Goal: Task Accomplishment & Management: Complete application form

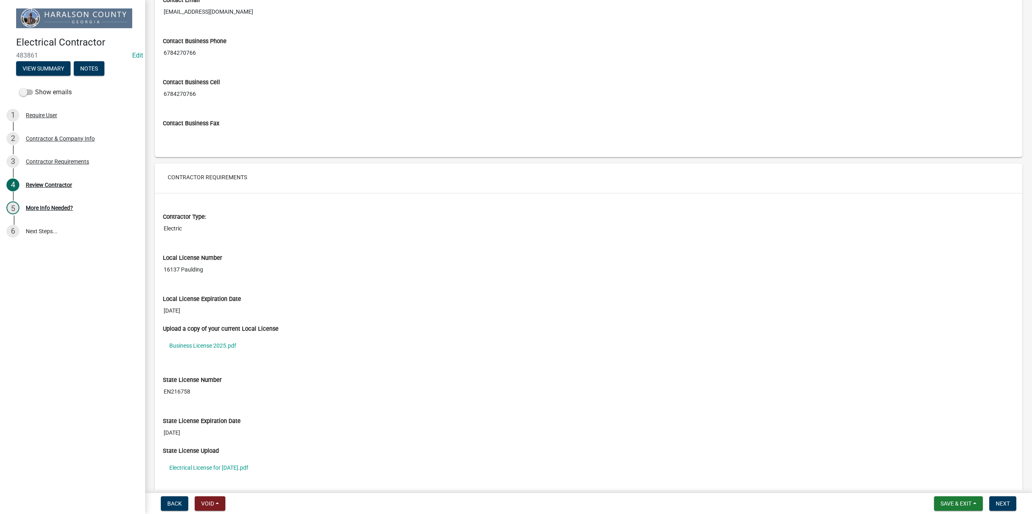
scroll to position [581, 0]
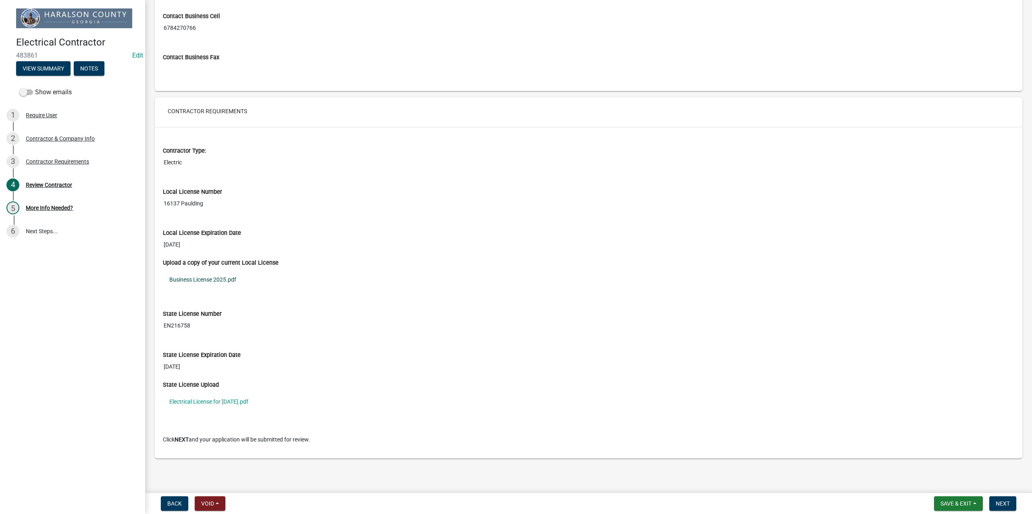
click at [194, 279] on link "Business License 2025.pdf" at bounding box center [588, 279] width 851 height 19
click at [214, 403] on link "Electrical License for [DATE].pdf" at bounding box center [588, 401] width 851 height 19
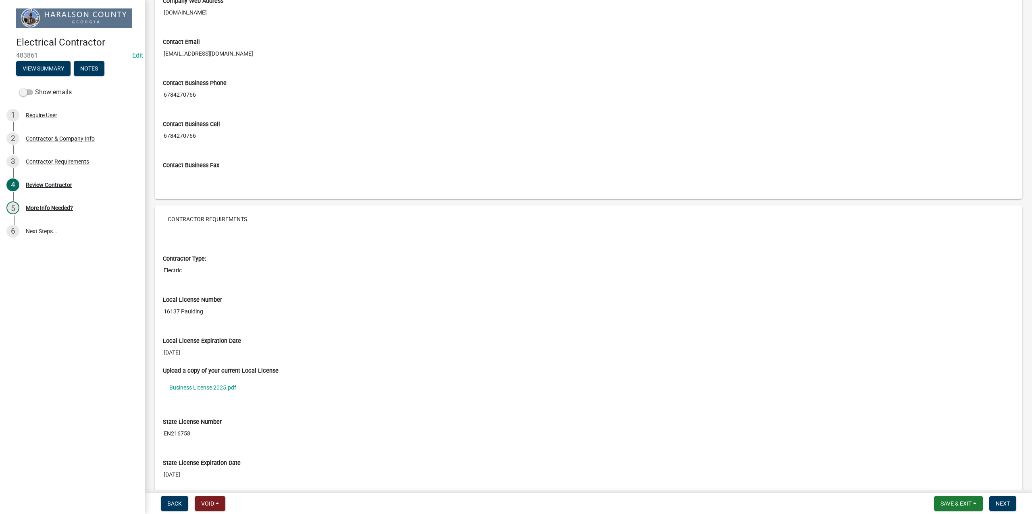
scroll to position [366, 0]
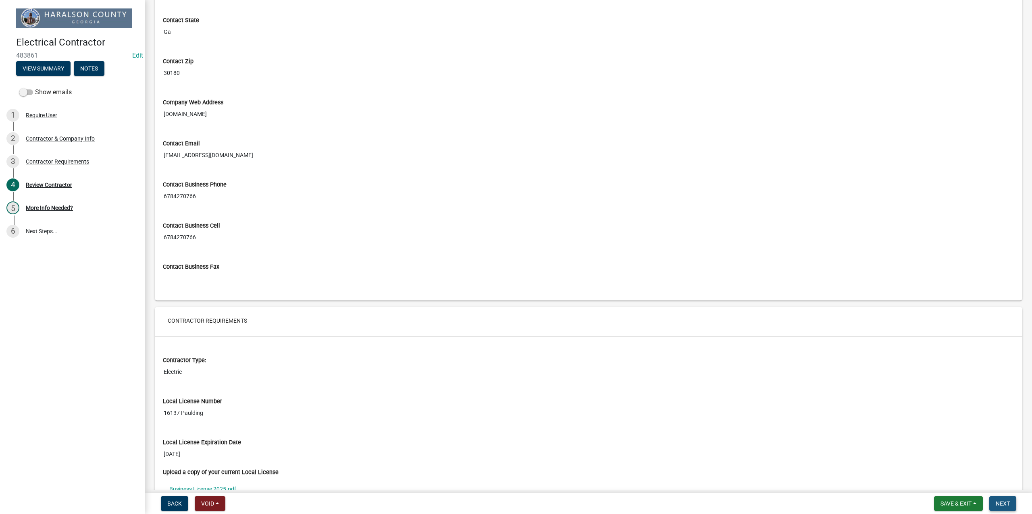
click at [1003, 502] on span "Next" at bounding box center [1002, 503] width 14 height 6
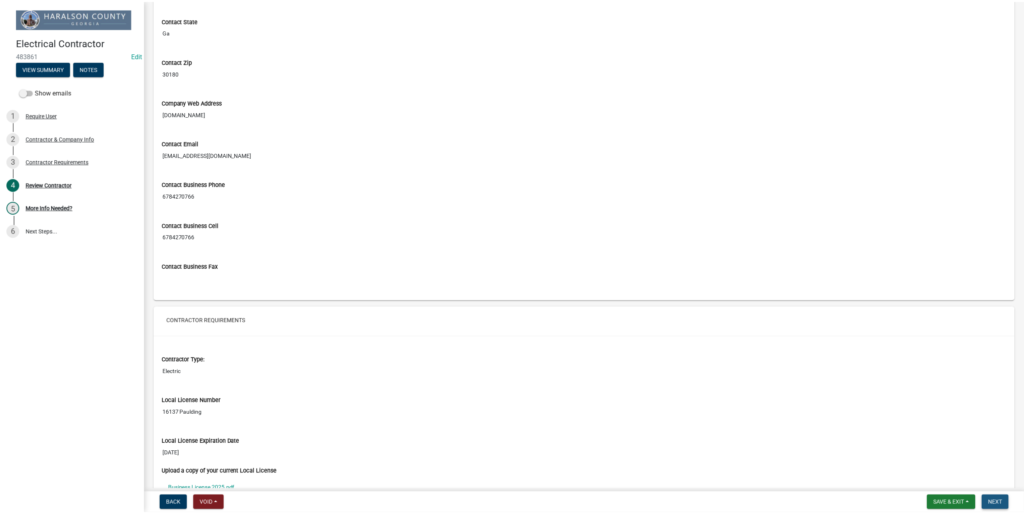
scroll to position [0, 0]
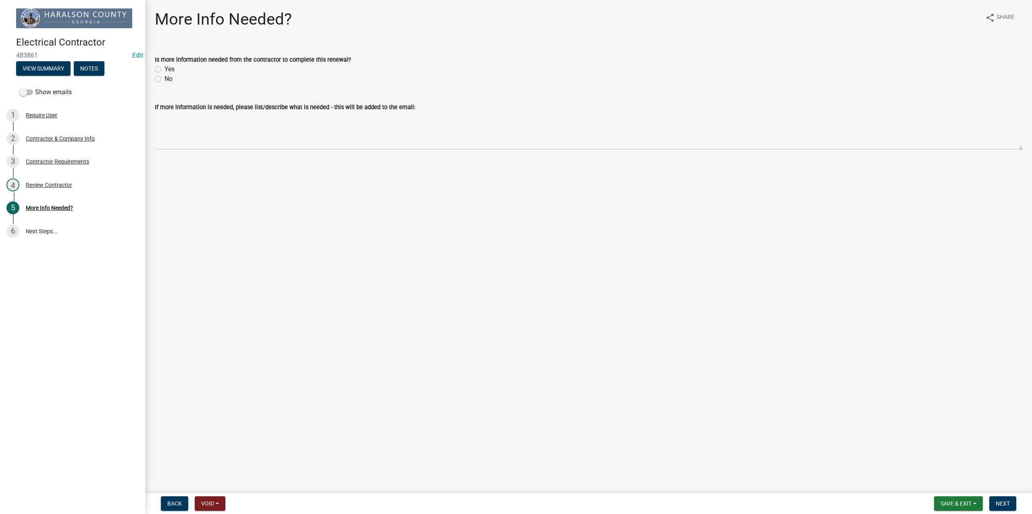
click at [164, 66] on label "Yes" at bounding box center [169, 69] width 10 height 10
click at [164, 66] on input "Yes" at bounding box center [166, 66] width 5 height 5
radio input "true"
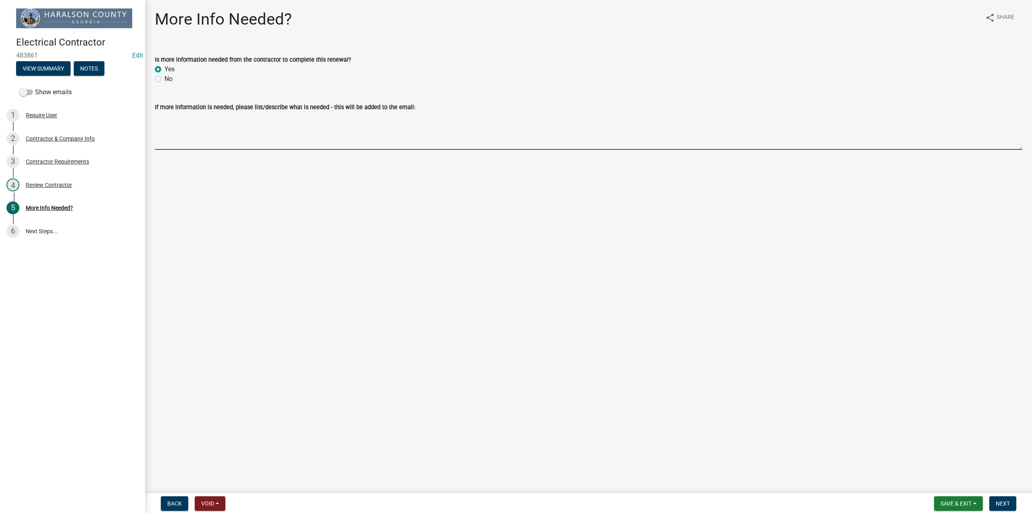
click at [178, 146] on textarea "If more information is needed, please list/describe what is needed - this will …" at bounding box center [588, 131] width 867 height 38
type textarea "Please upload a copy of your drivers license. Thank you"
click at [1004, 504] on span "Next" at bounding box center [1002, 503] width 14 height 6
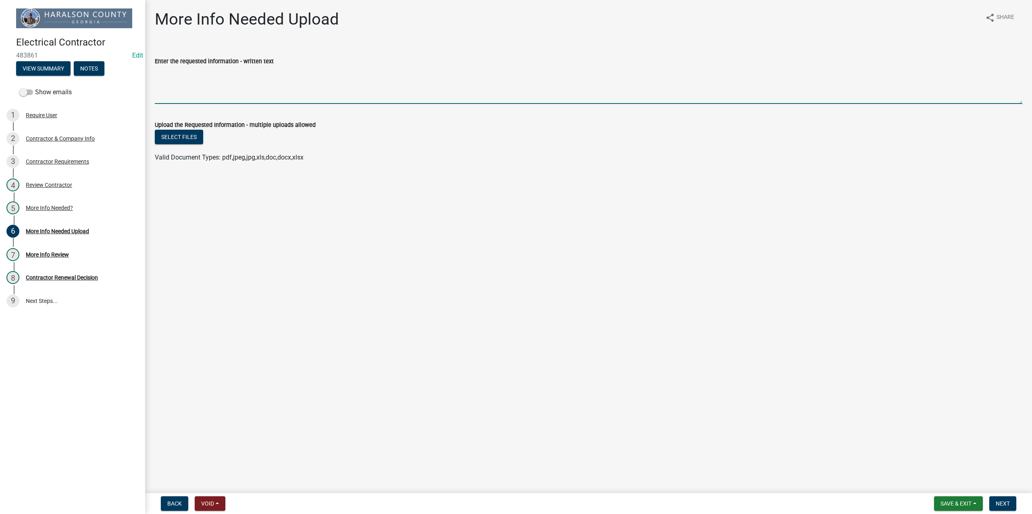
click at [235, 101] on textarea "Enter the requested information - written text" at bounding box center [588, 85] width 867 height 38
type textarea "Upload a copy of your drivers license"
drag, startPoint x: 273, startPoint y: 77, endPoint x: 135, endPoint y: 60, distance: 138.4
click at [135, 60] on div "Electrical Contractor 483861 Edit View Summary Notes Show emails 1 Require User…" at bounding box center [516, 257] width 1032 height 514
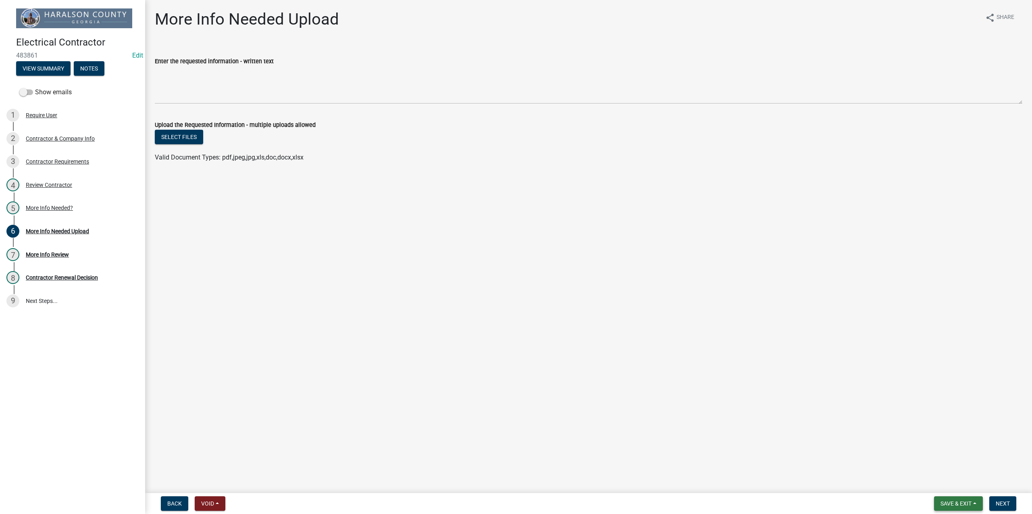
click at [942, 504] on span "Save & Exit" at bounding box center [955, 503] width 31 height 6
click at [943, 484] on button "Save & Exit" at bounding box center [950, 482] width 64 height 19
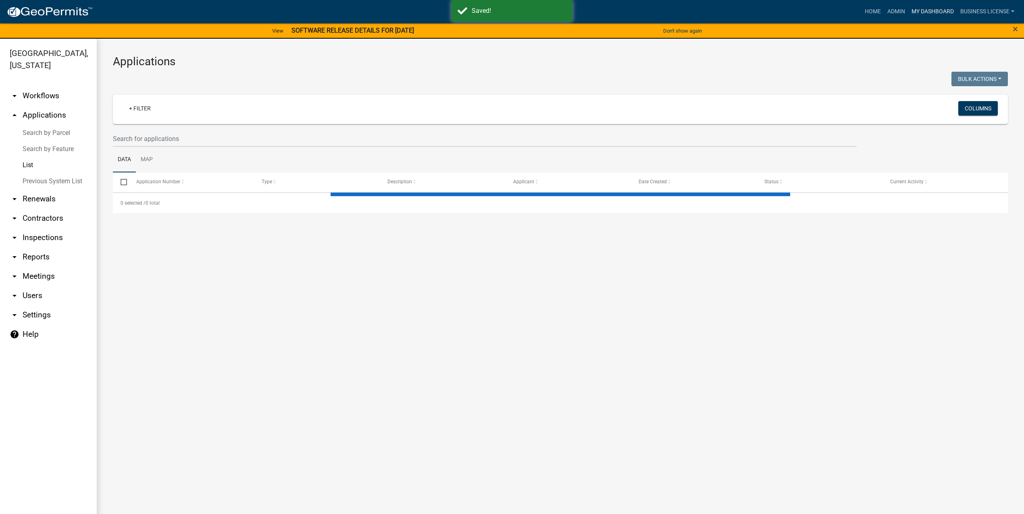
select select "3: 100"
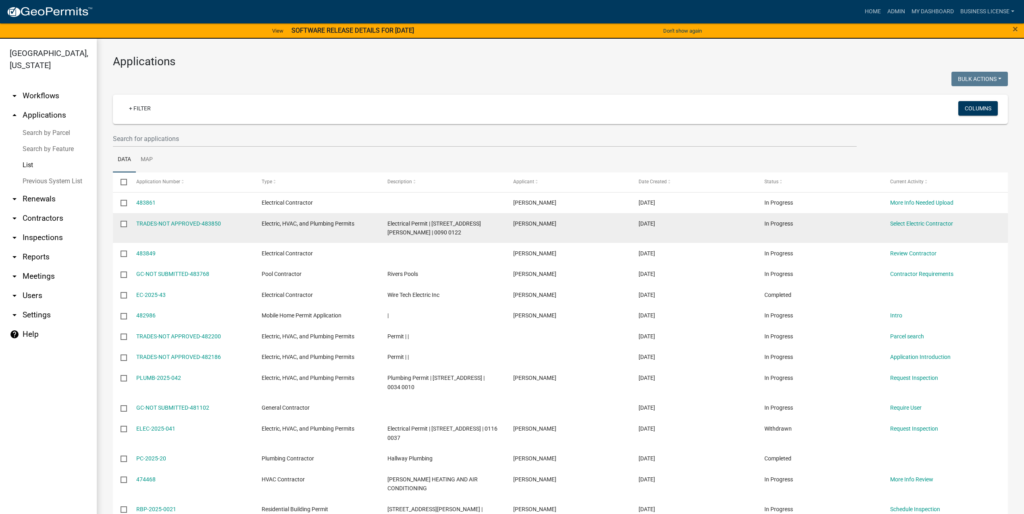
click at [121, 224] on input "checkbox" at bounding box center [122, 223] width 5 height 5
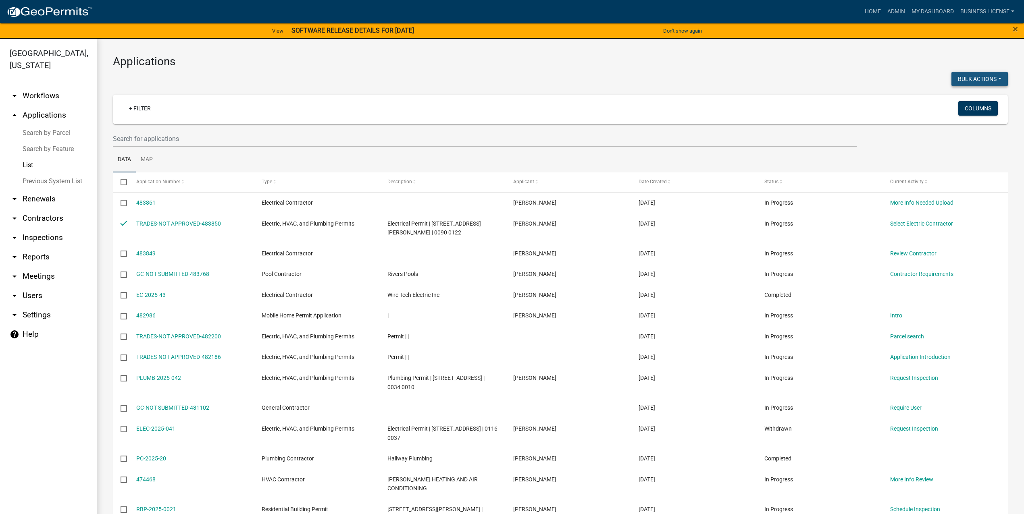
click at [951, 77] on button "Bulk Actions" at bounding box center [979, 79] width 56 height 15
click at [961, 99] on button "Void" at bounding box center [975, 99] width 64 height 19
checkbox input "false"
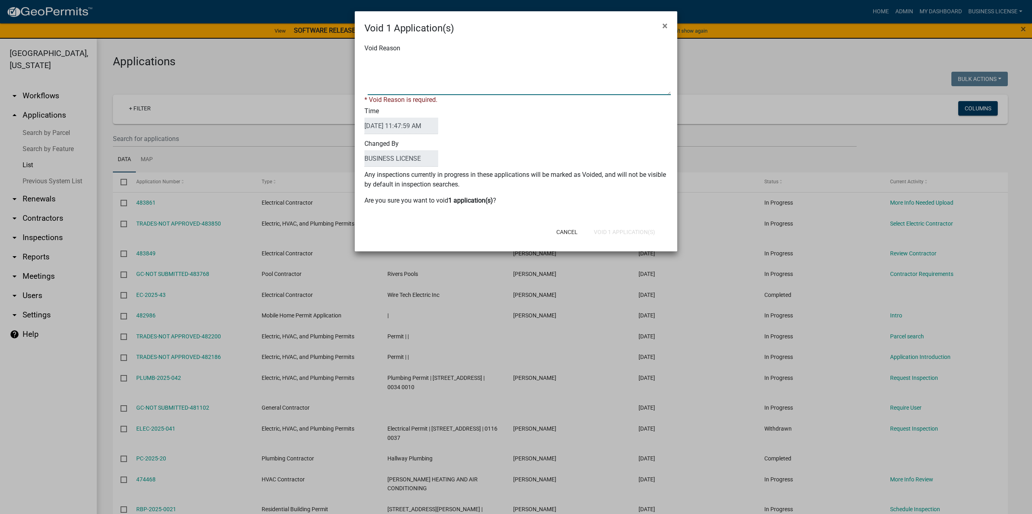
click at [439, 87] on textarea "Void Reason" at bounding box center [518, 75] width 303 height 40
type textarea "e"
type textarea "DUPLICATE"
click at [615, 236] on div "Void 1 Application(s) × Void Reason * Void Reason is required. Time 09/25/2025 …" at bounding box center [516, 131] width 322 height 240
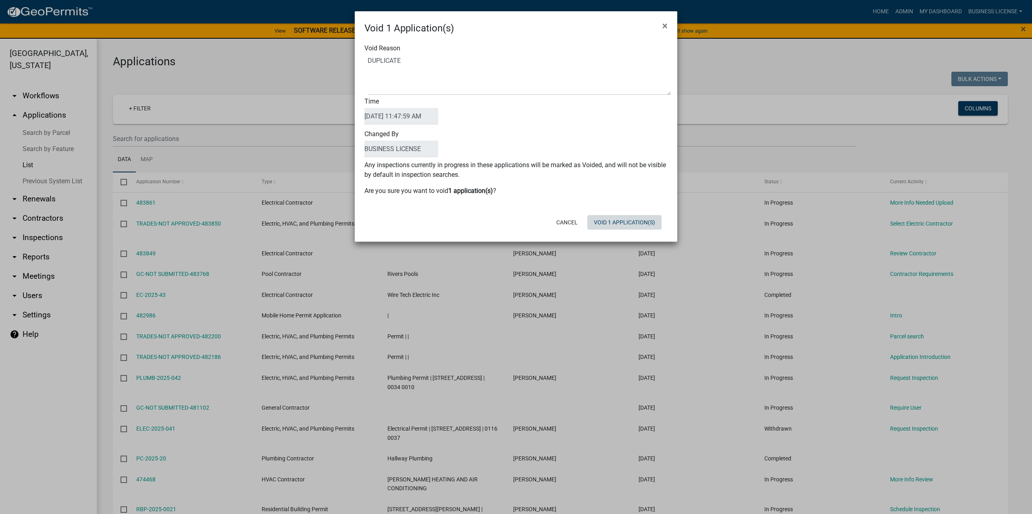
click at [616, 220] on button "Void 1 Application(s)" at bounding box center [624, 222] width 74 height 15
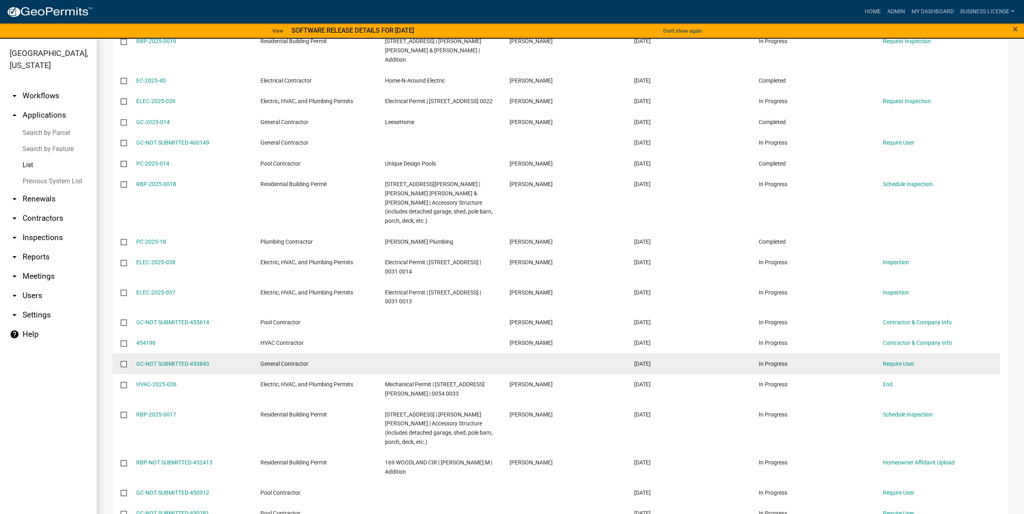
scroll to position [931, 0]
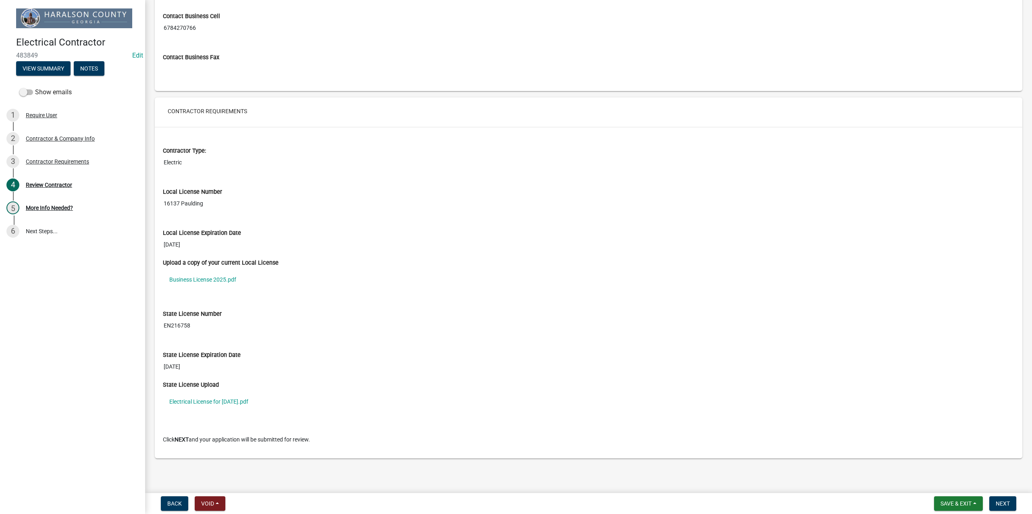
scroll to position [581, 0]
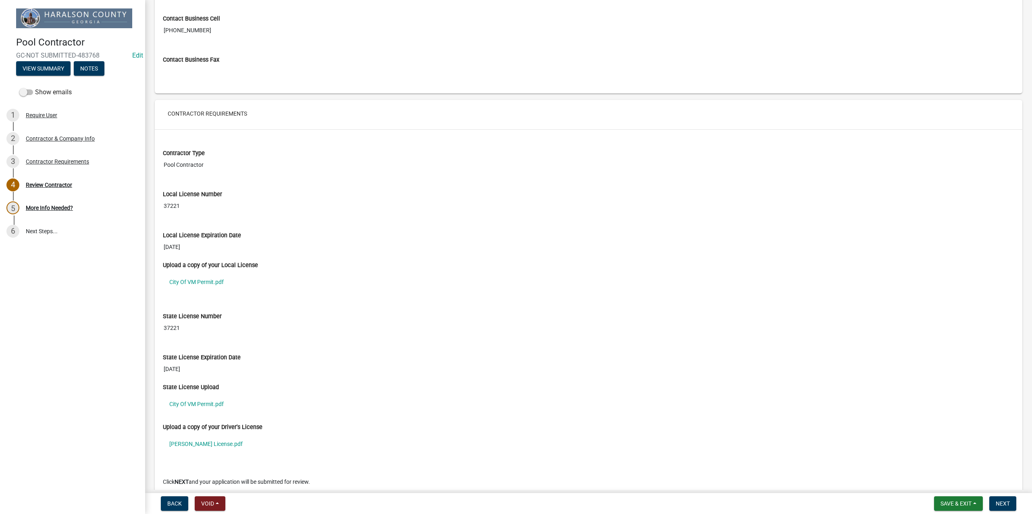
scroll to position [621, 0]
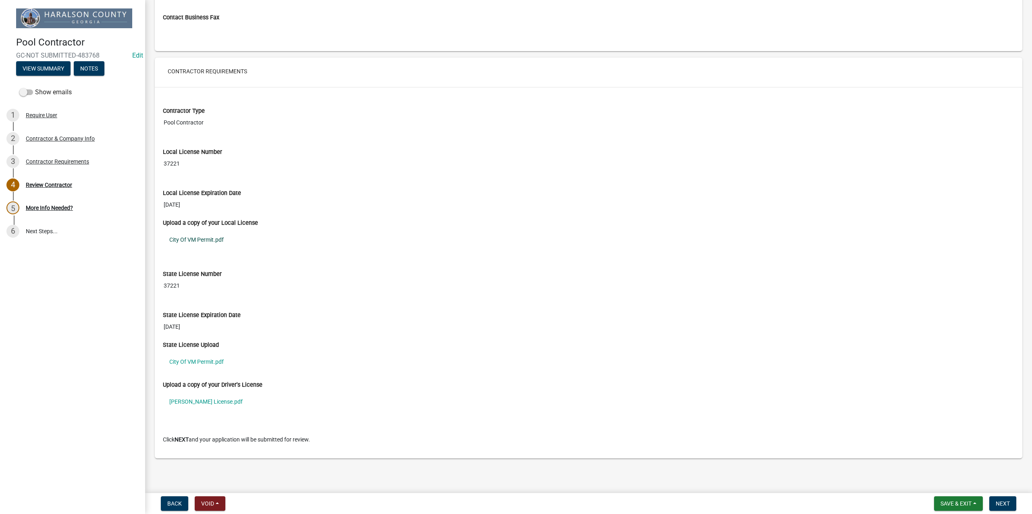
click at [194, 237] on link "City Of VM Permit.pdf" at bounding box center [588, 239] width 851 height 19
click at [192, 402] on link "Jessica License.pdf" at bounding box center [588, 401] width 851 height 19
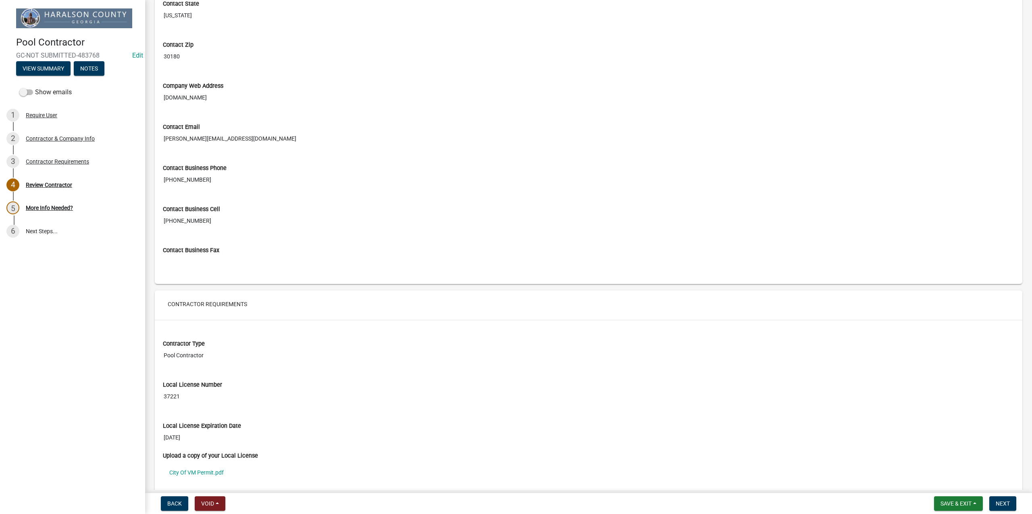
scroll to position [501, 0]
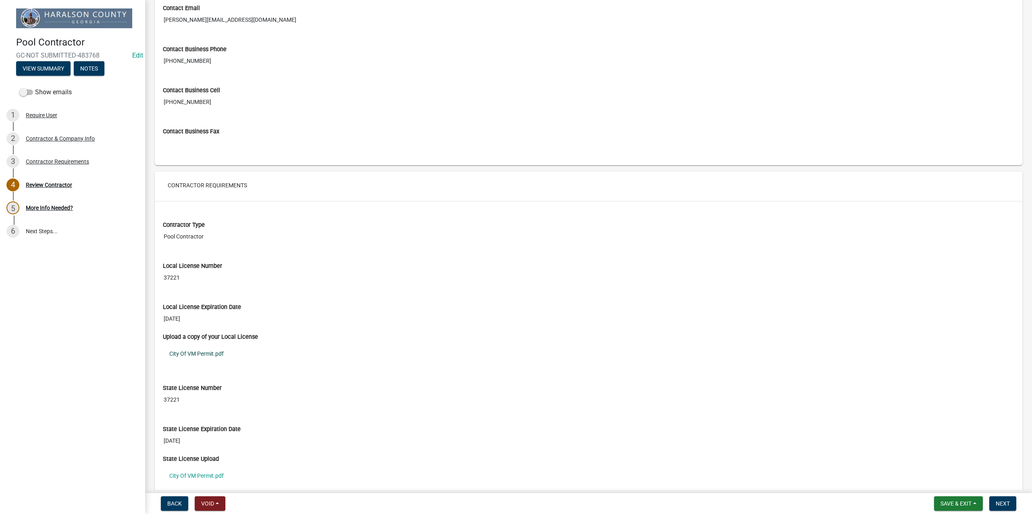
click at [206, 361] on link "City Of VM Permit.pdf" at bounding box center [588, 354] width 851 height 19
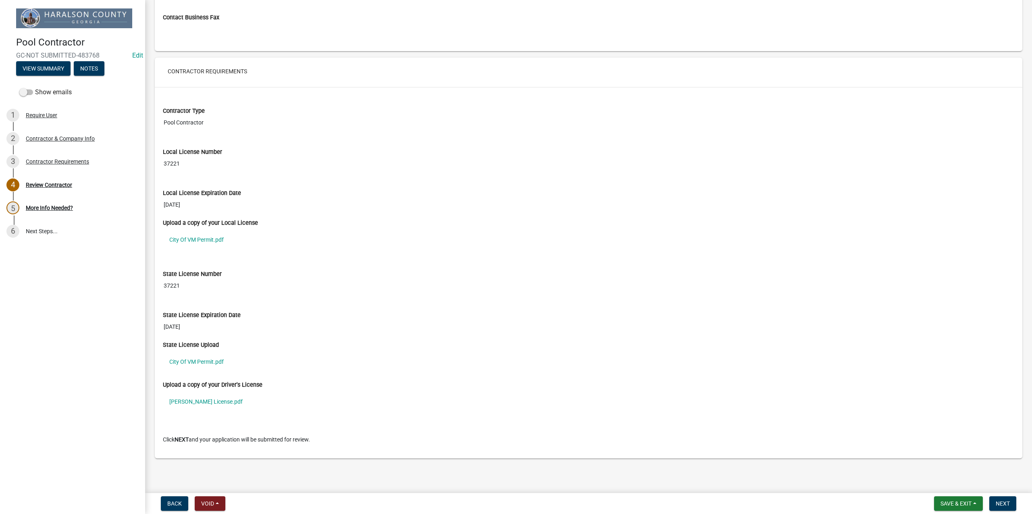
scroll to position [621, 0]
click at [206, 363] on link "City Of VM Permit.pdf" at bounding box center [588, 362] width 851 height 19
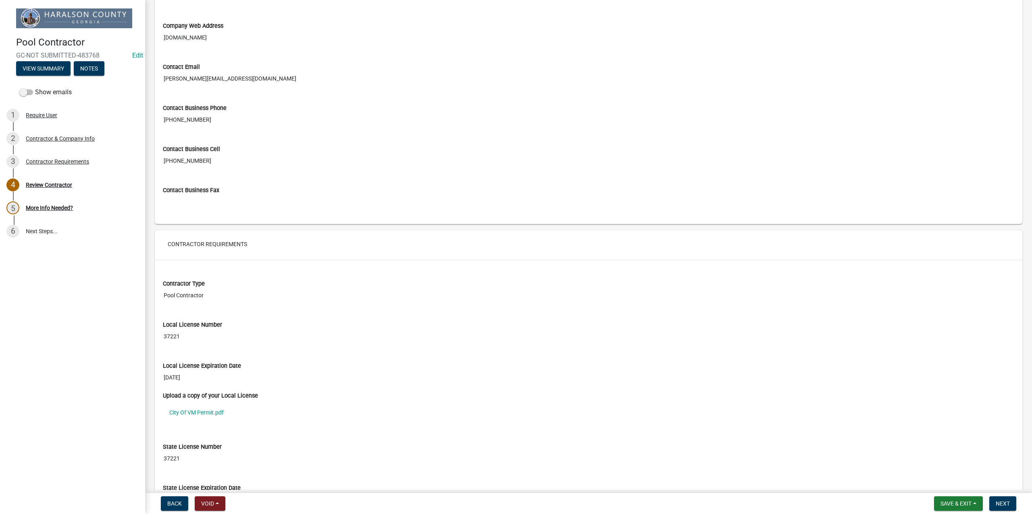
scroll to position [477, 0]
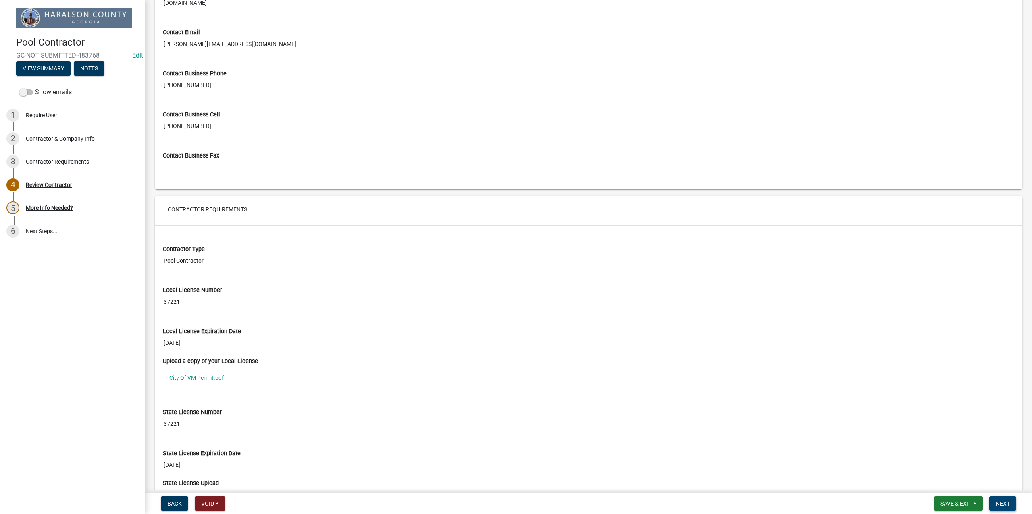
click at [1007, 502] on span "Next" at bounding box center [1002, 503] width 14 height 6
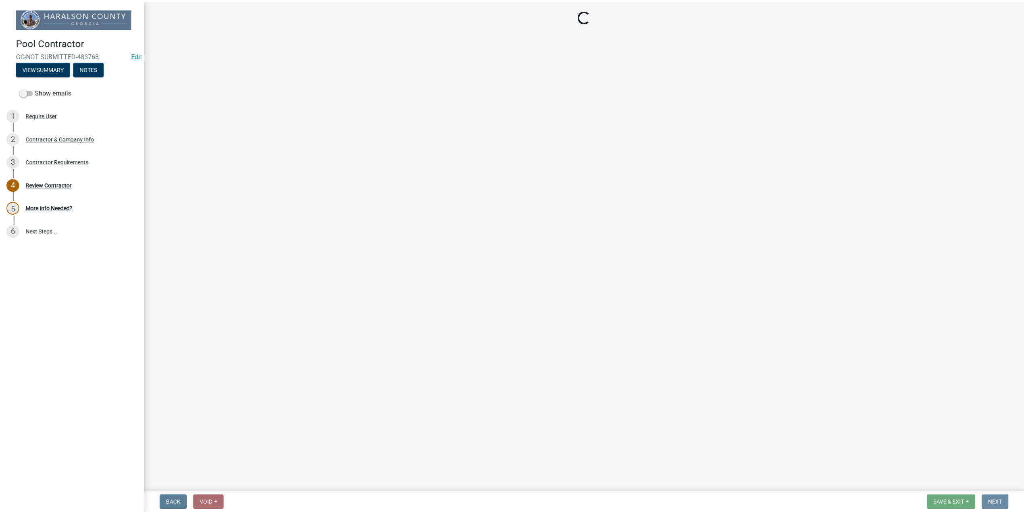
scroll to position [0, 0]
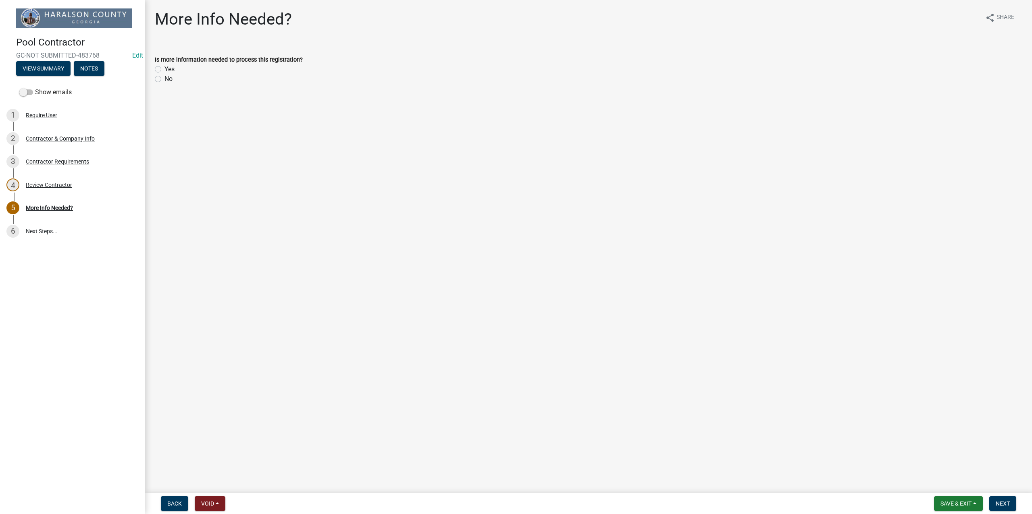
click at [164, 79] on label "No" at bounding box center [168, 79] width 8 height 10
click at [164, 79] on input "No" at bounding box center [166, 76] width 5 height 5
radio input "true"
click at [1003, 503] on span "Next" at bounding box center [1002, 503] width 14 height 6
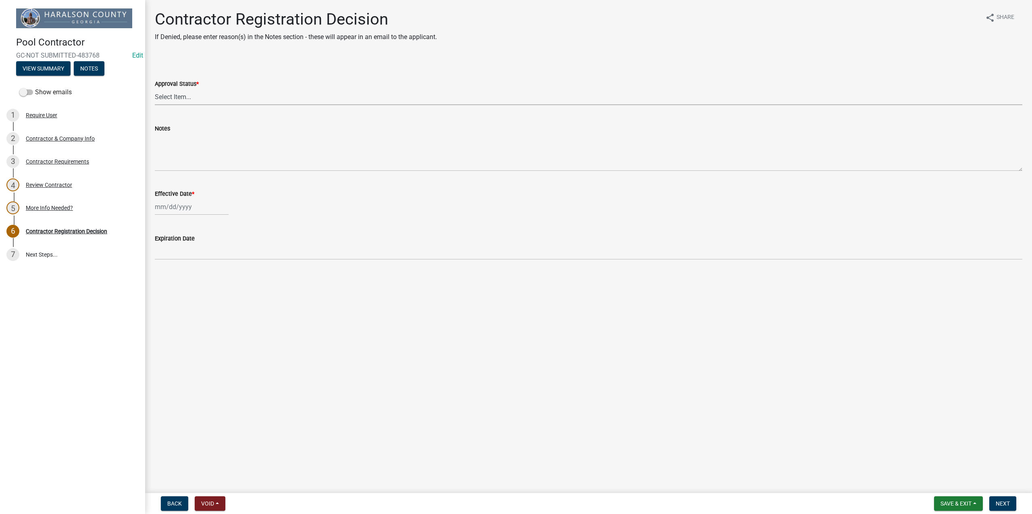
click at [191, 99] on select "Select Item... Approved Denied" at bounding box center [588, 97] width 867 height 17
click at [155, 89] on select "Select Item... Approved Denied" at bounding box center [588, 97] width 867 height 17
select select "4b86b809-39dd-4c68-9f3d-fdb3e7050482"
select select "9"
select select "2025"
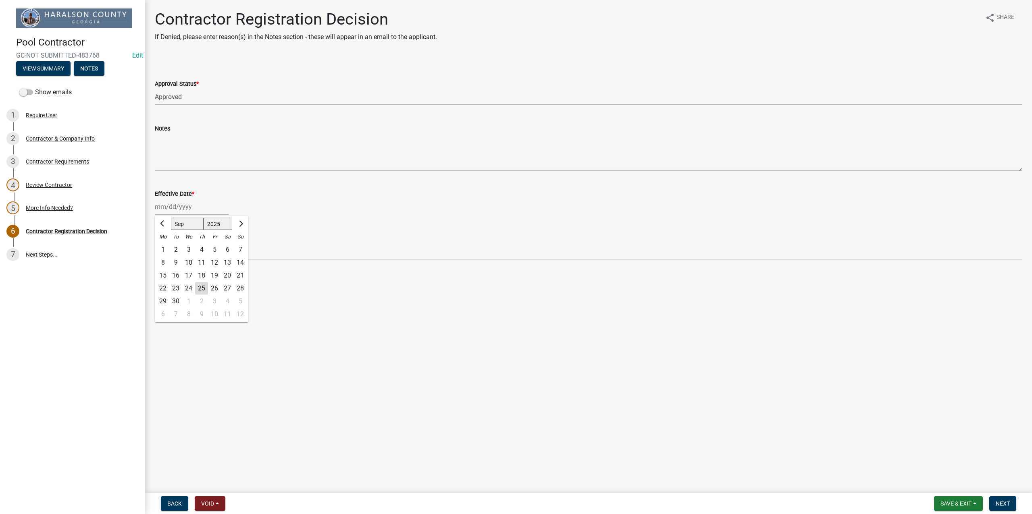
click at [172, 208] on div "Jan Feb Mar Apr May Jun Jul Aug Sep Oct Nov Dec 1525 1526 1527 1528 1529 1530 1…" at bounding box center [192, 207] width 74 height 17
click at [202, 286] on div "25" at bounding box center [201, 288] width 13 height 13
type input "09/25/2025"
click at [1000, 507] on span "Next" at bounding box center [1002, 503] width 14 height 6
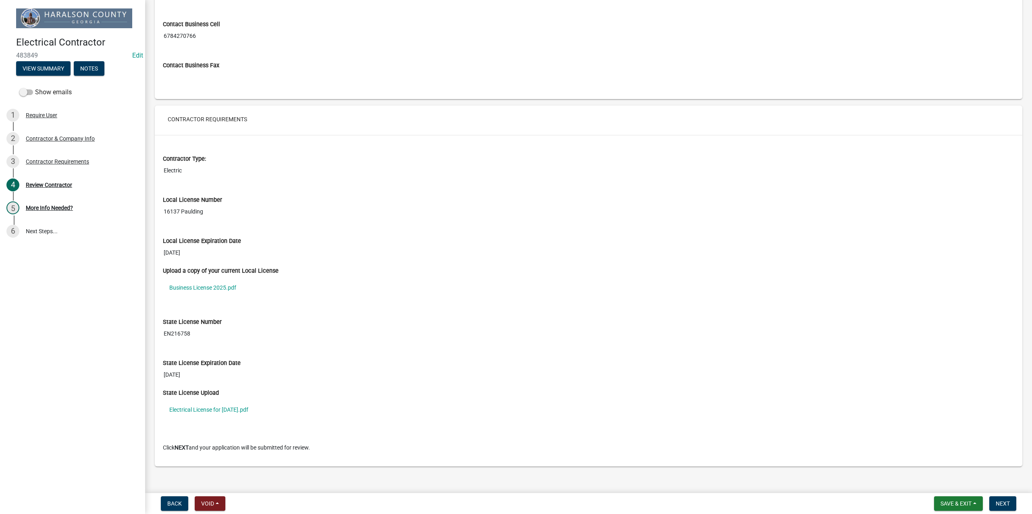
scroll to position [581, 0]
